Goal: Check status: Check status

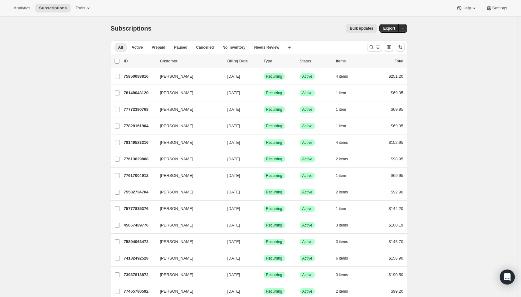
click at [379, 49] on icon "Search and filter results" at bounding box center [378, 47] width 6 height 6
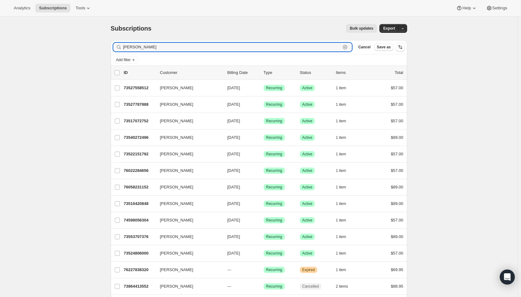
type input "sara o"
click at [237, 186] on span "[DATE]" at bounding box center [234, 187] width 13 height 5
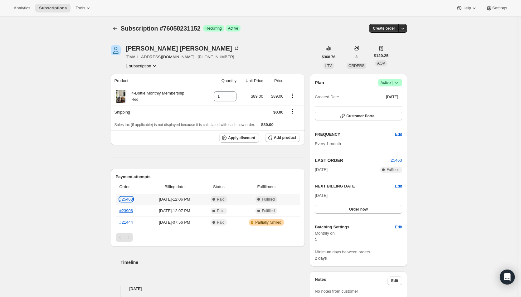
click at [131, 199] on link "#25463" at bounding box center [126, 199] width 13 height 5
